Goal: Information Seeking & Learning: Understand process/instructions

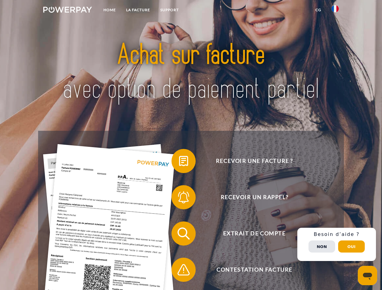
click at [67, 11] on img at bounding box center [67, 10] width 49 height 6
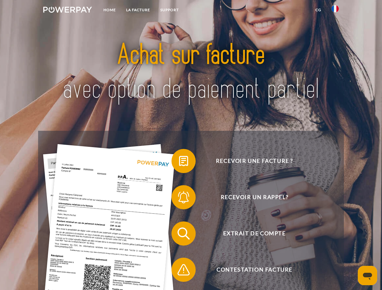
click at [335, 11] on img at bounding box center [334, 8] width 7 height 7
click at [318, 10] on link "CG" at bounding box center [318, 10] width 16 height 11
click at [179, 162] on span at bounding box center [174, 161] width 30 height 30
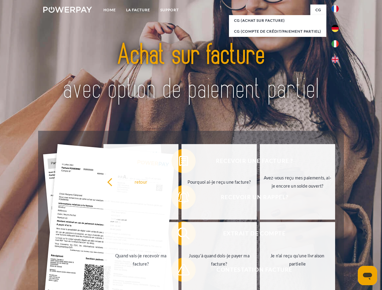
click at [179, 199] on div "Recevoir une facture ? Recevoir un rappel? Extrait de compte retour" at bounding box center [190, 252] width 305 height 242
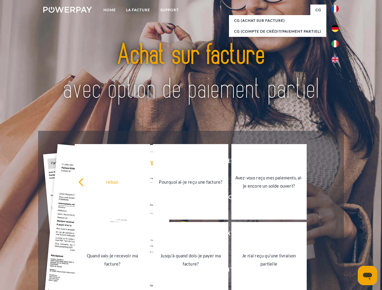
click at [179, 235] on link "Jusqu'à quand dois-je payer ma facture?" at bounding box center [190, 260] width 75 height 76
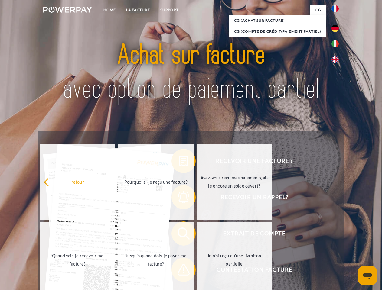
click at [179, 271] on span at bounding box center [174, 270] width 30 height 30
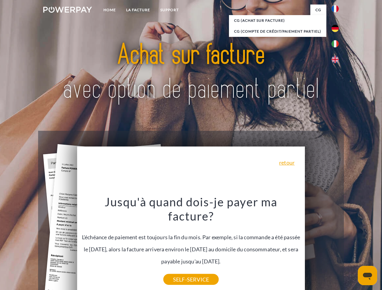
click at [336, 245] on div "Recevoir une facture ? Recevoir un rappel? Extrait de compte retour" at bounding box center [190, 252] width 305 height 242
click at [322, 246] on span "Extrait de compte" at bounding box center [254, 234] width 148 height 24
click at [351, 247] on header "Home LA FACTURE Support" at bounding box center [191, 208] width 382 height 417
